Goal: Task Accomplishment & Management: Manage account settings

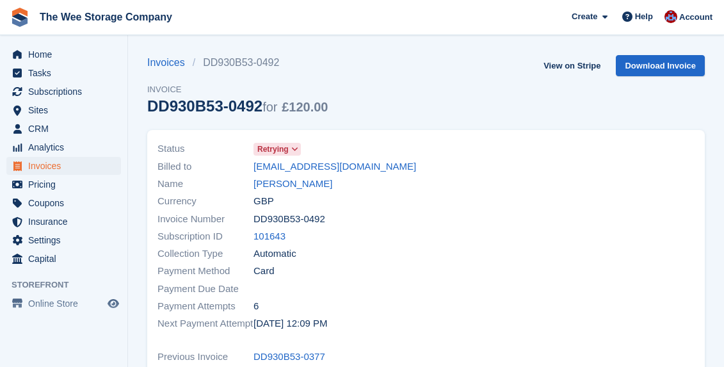
click at [64, 51] on span "Home" at bounding box center [66, 54] width 77 height 18
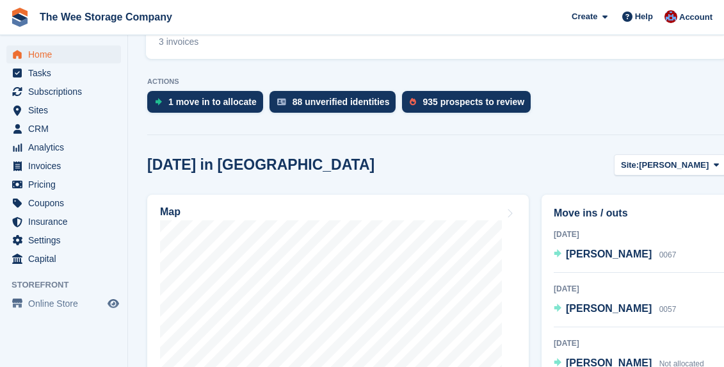
scroll to position [349, 0]
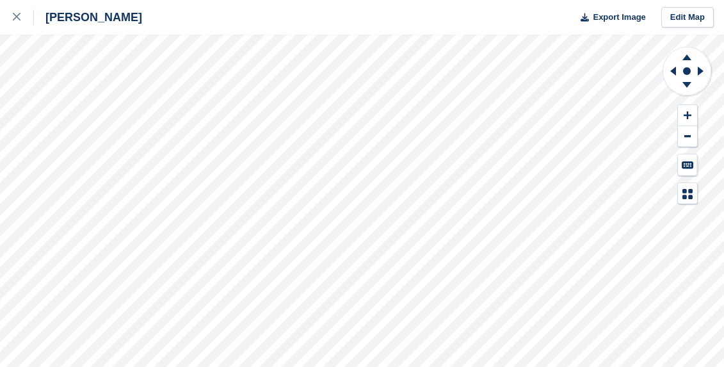
click at [179, 102] on div "[PERSON_NAME] Export Image Edit Map" at bounding box center [362, 183] width 724 height 367
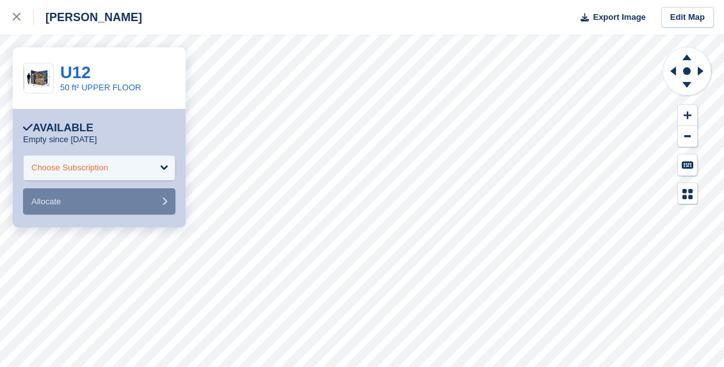
click at [93, 170] on div "Choose Subscription" at bounding box center [69, 167] width 77 height 13
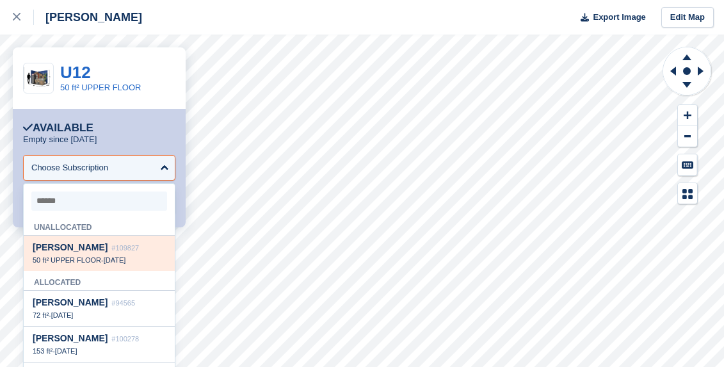
click at [86, 255] on div "Duncan Foulger #109827 50 ft² UPPER FLOOR - 29 Sep" at bounding box center [99, 252] width 151 height 35
select select "******"
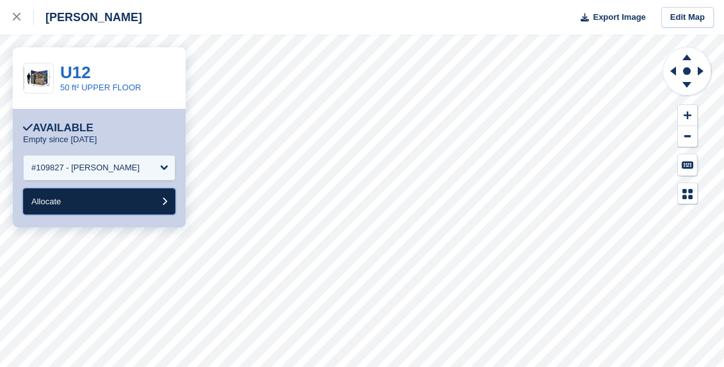
click at [69, 198] on button "Allocate" at bounding box center [99, 201] width 152 height 26
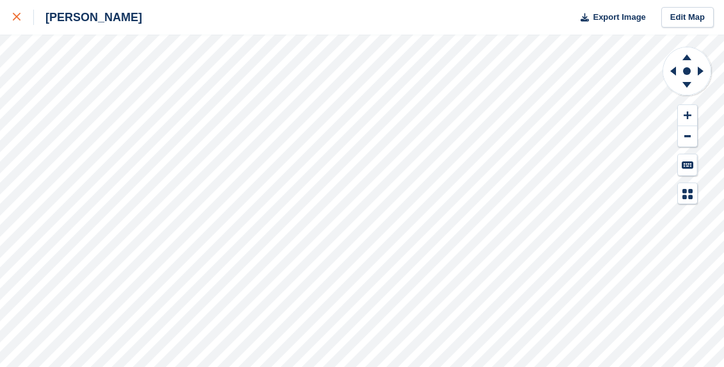
click at [18, 13] on div at bounding box center [23, 17] width 21 height 15
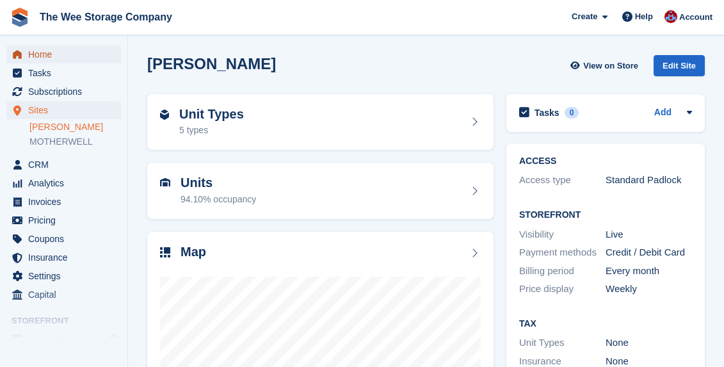
click at [40, 52] on span "Home" at bounding box center [66, 54] width 77 height 18
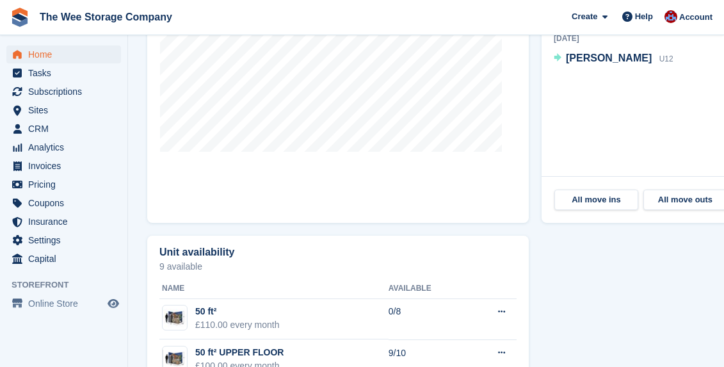
scroll to position [657, 0]
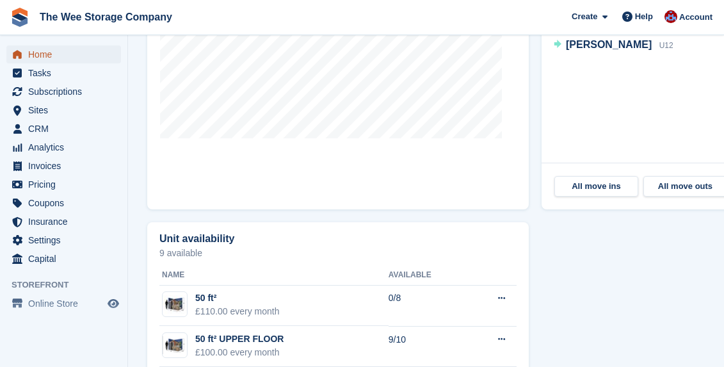
click at [36, 60] on span "Home" at bounding box center [66, 54] width 77 height 18
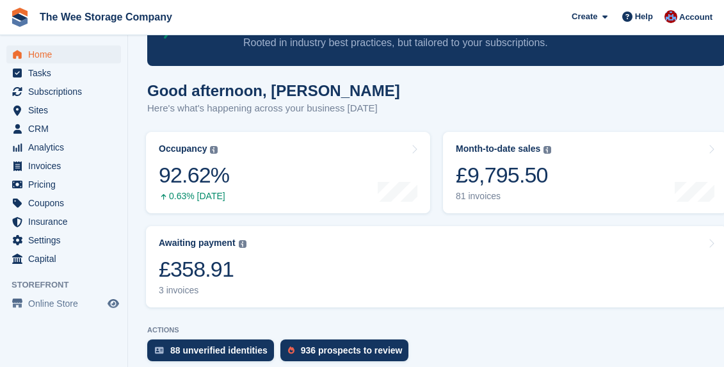
scroll to position [68, 0]
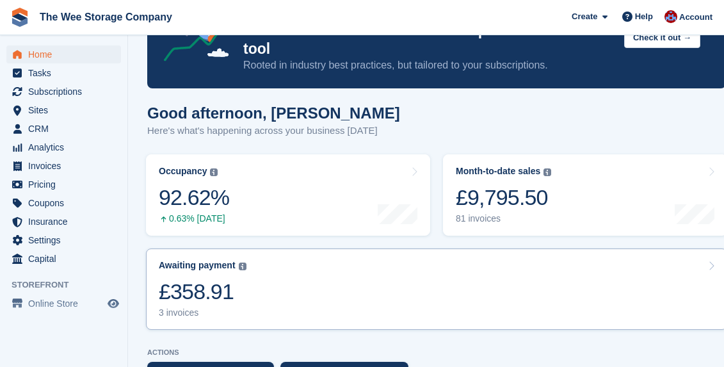
click at [330, 265] on link "Awaiting payment The total outstanding balance on all open invoices. £358.91 3 …" at bounding box center [436, 288] width 581 height 81
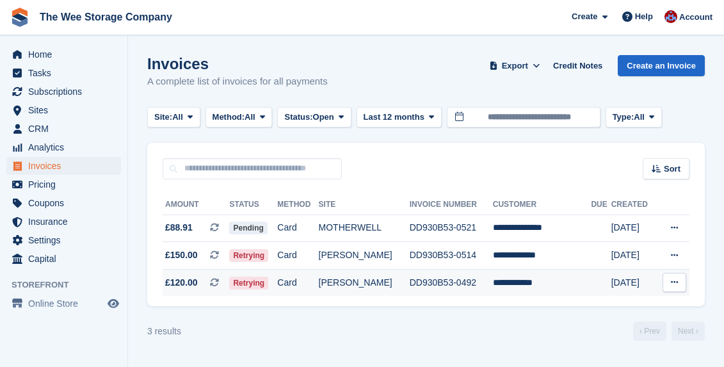
click at [395, 283] on td "[PERSON_NAME]" at bounding box center [364, 282] width 91 height 27
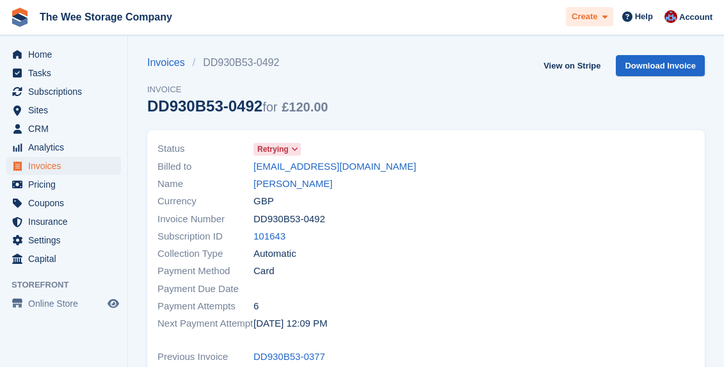
click at [599, 17] on span at bounding box center [602, 17] width 10 height 15
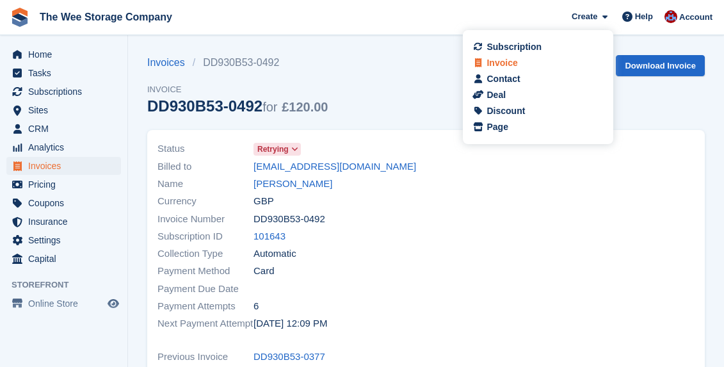
click at [512, 58] on div "Invoice" at bounding box center [501, 62] width 31 height 13
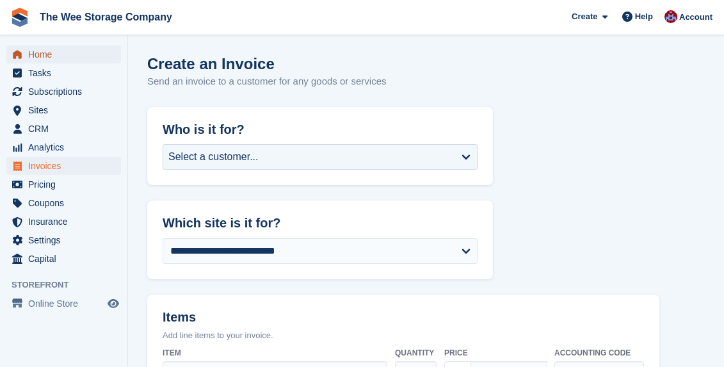
click at [45, 57] on span "Home" at bounding box center [66, 54] width 77 height 18
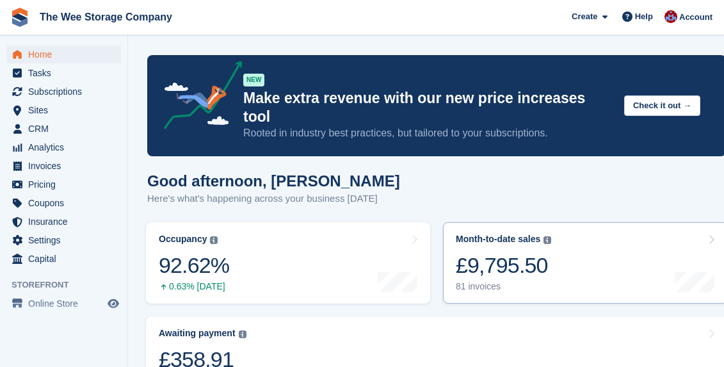
click at [578, 254] on link "Month-to-date sales The sum of all finalised invoices generated this month to d…" at bounding box center [585, 262] width 284 height 81
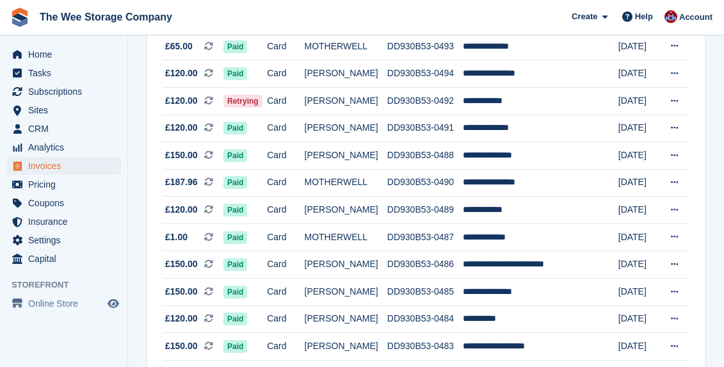
scroll to position [912, 0]
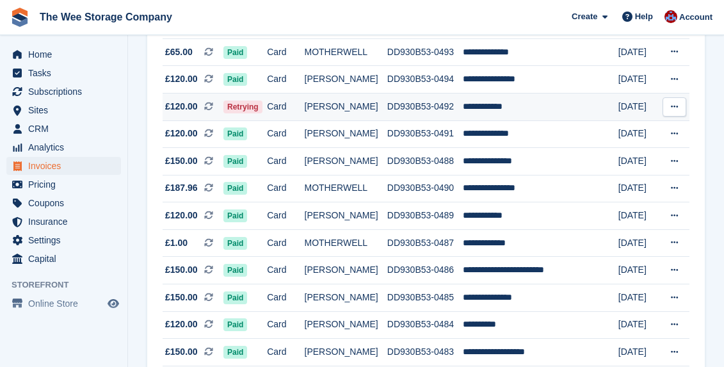
click at [665, 113] on button at bounding box center [674, 106] width 24 height 19
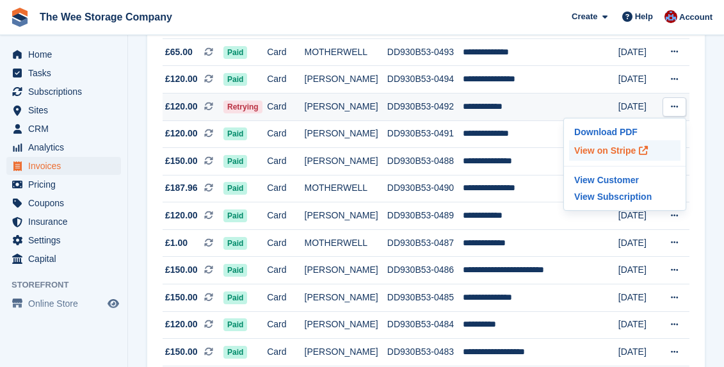
click at [616, 148] on p "View on Stripe" at bounding box center [624, 150] width 111 height 20
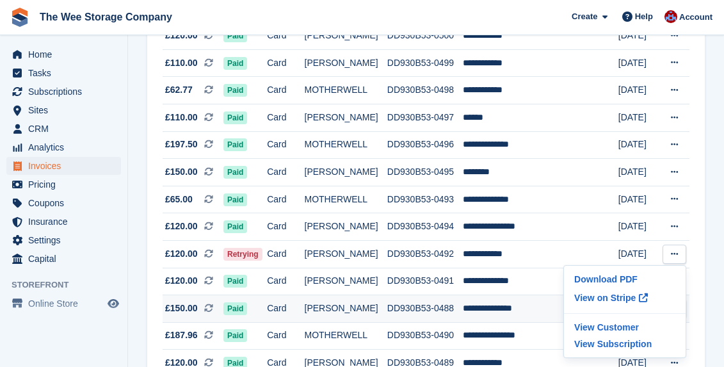
scroll to position [767, 0]
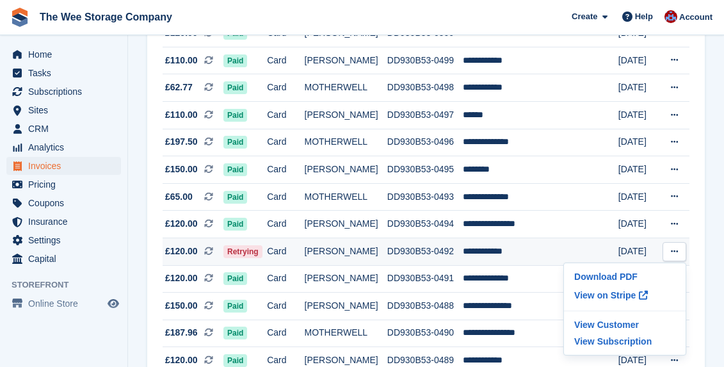
click at [506, 244] on td "**********" at bounding box center [531, 251] width 137 height 28
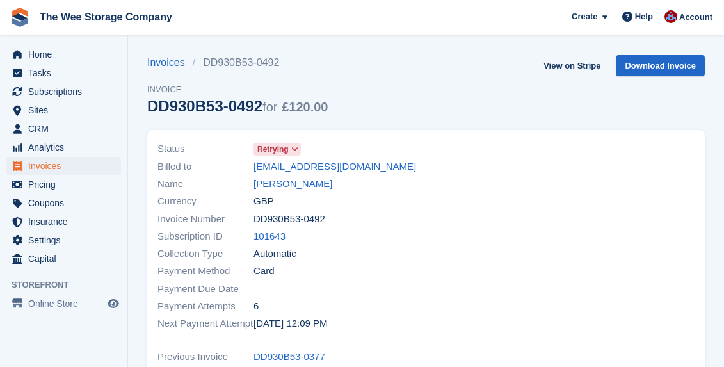
drag, startPoint x: 415, startPoint y: 164, endPoint x: 246, endPoint y: 168, distance: 168.3
click at [246, 168] on div "Billed to [EMAIL_ADDRESS][DOMAIN_NAME]" at bounding box center [287, 165] width 261 height 17
copy div "[EMAIL_ADDRESS][DOMAIN_NAME]"
click at [45, 52] on span "Home" at bounding box center [66, 54] width 77 height 18
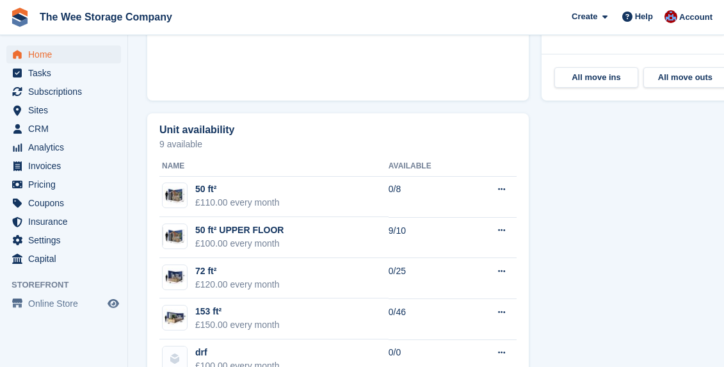
scroll to position [788, 0]
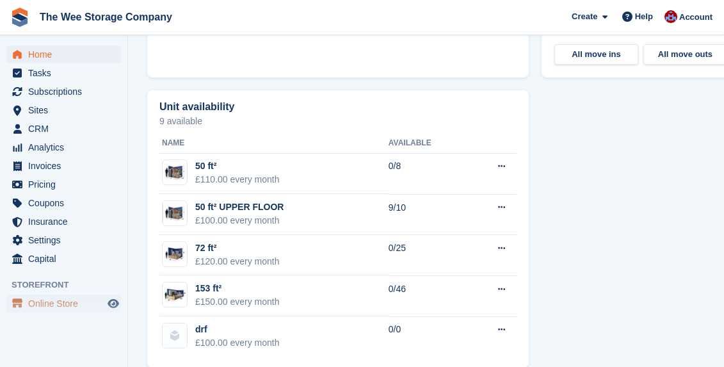
click at [70, 302] on span "Online Store" at bounding box center [66, 303] width 77 height 18
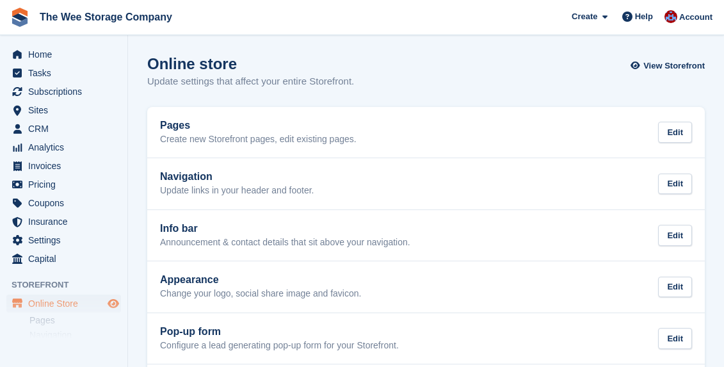
click at [115, 305] on icon "Preview store" at bounding box center [114, 303] width 12 height 10
